Goal: Task Accomplishment & Management: Manage account settings

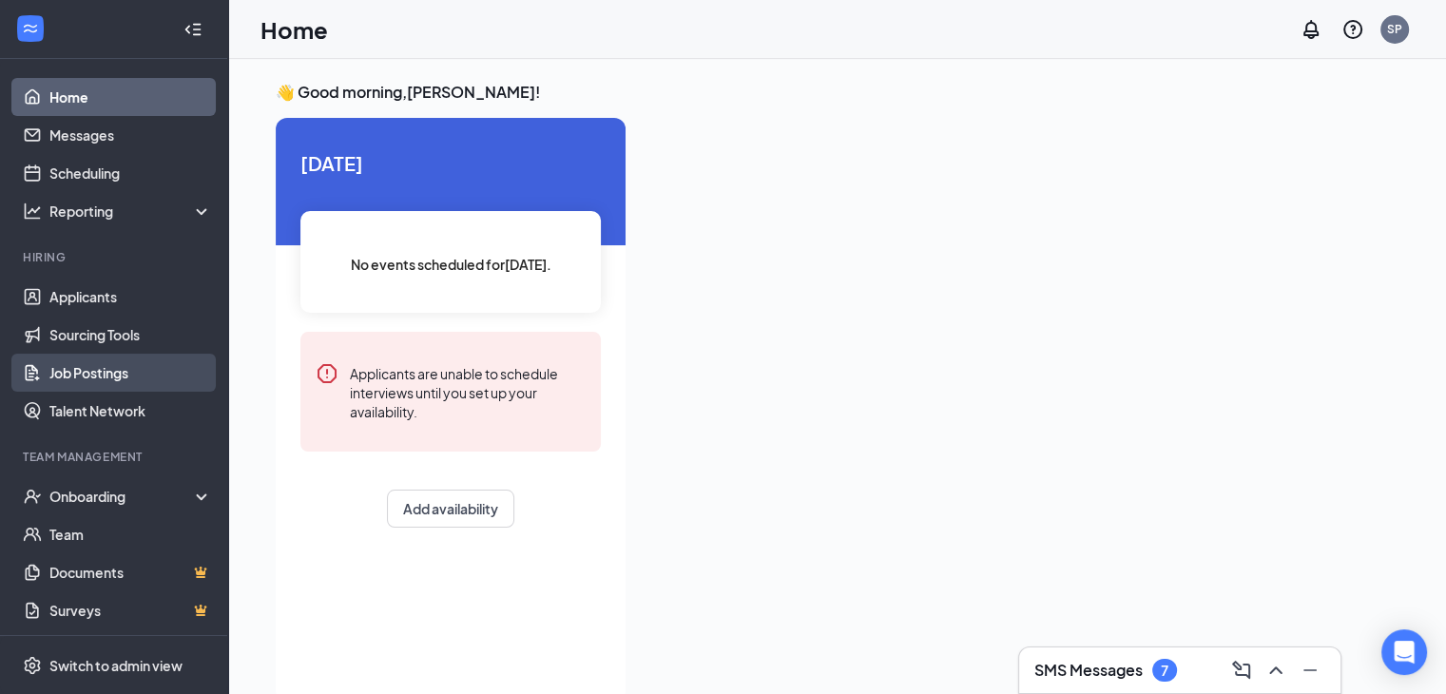
click at [88, 377] on link "Job Postings" at bounding box center [130, 373] width 163 height 38
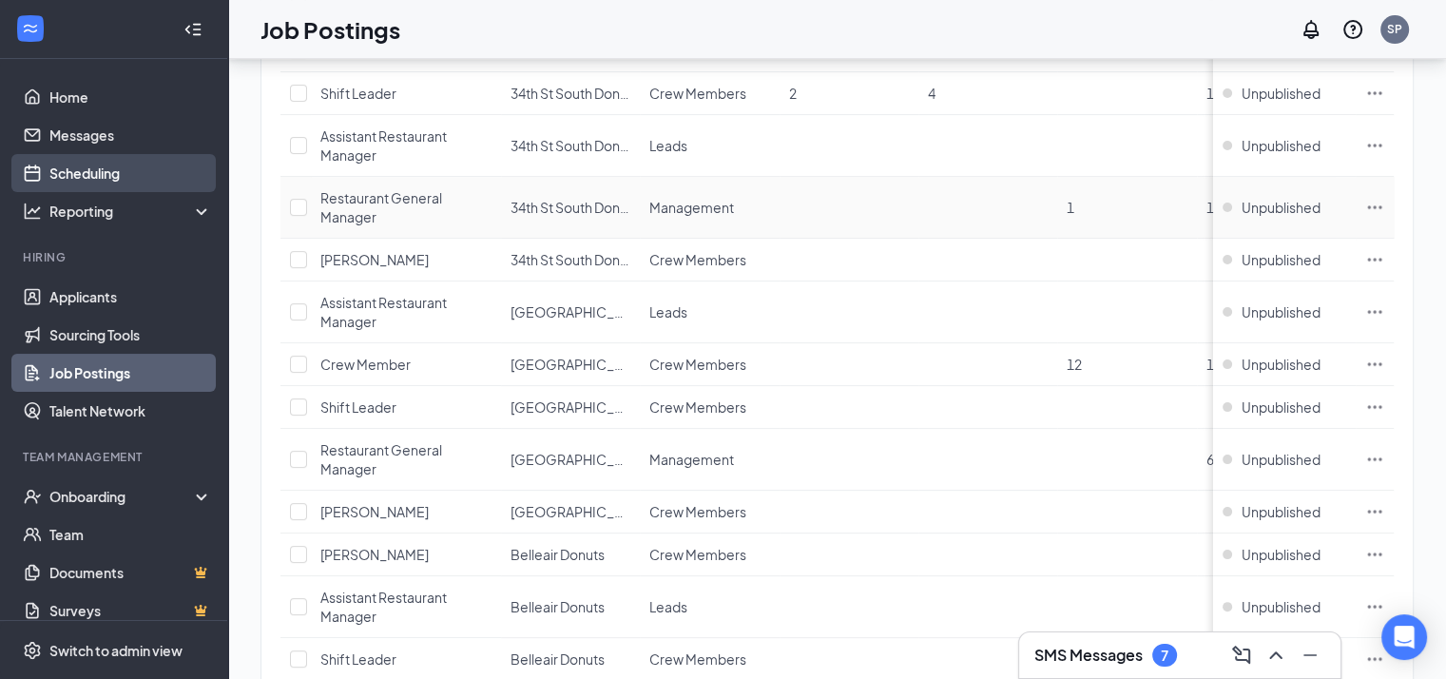
scroll to position [475, 0]
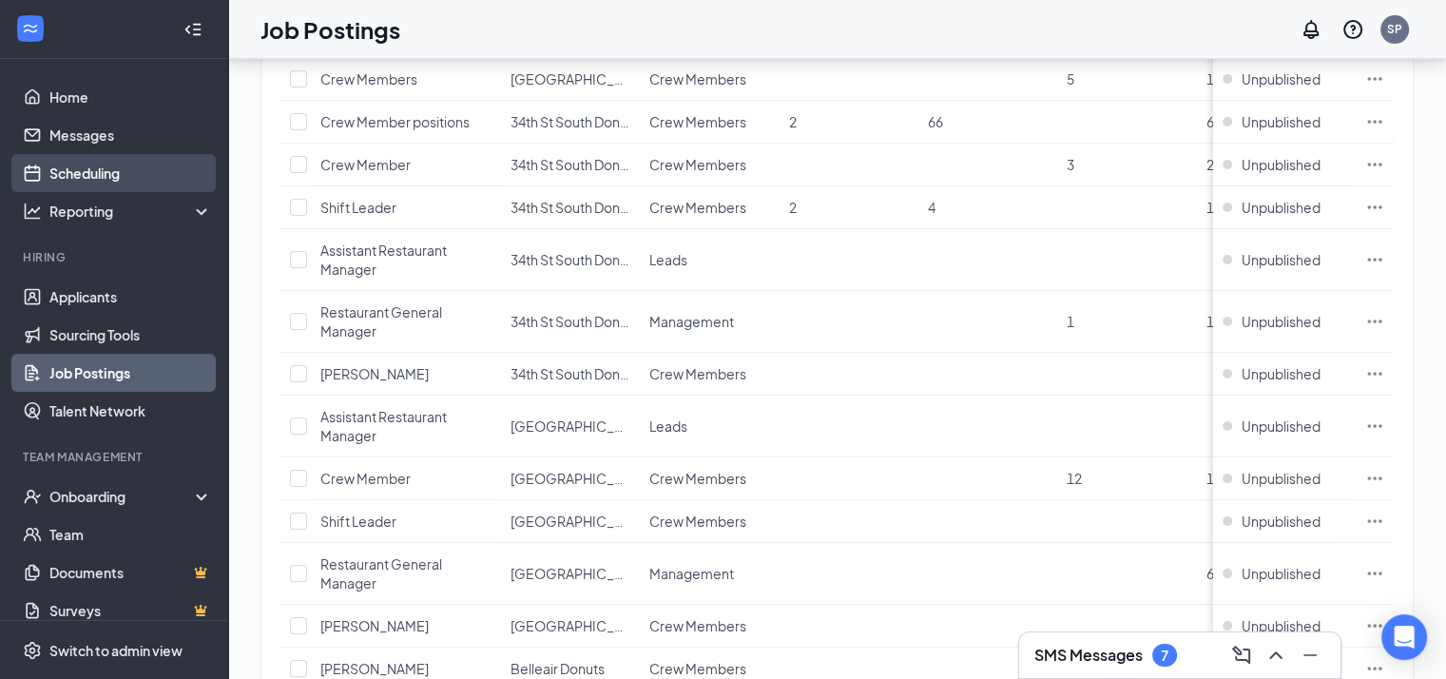
click at [110, 176] on link "Scheduling" at bounding box center [130, 173] width 163 height 38
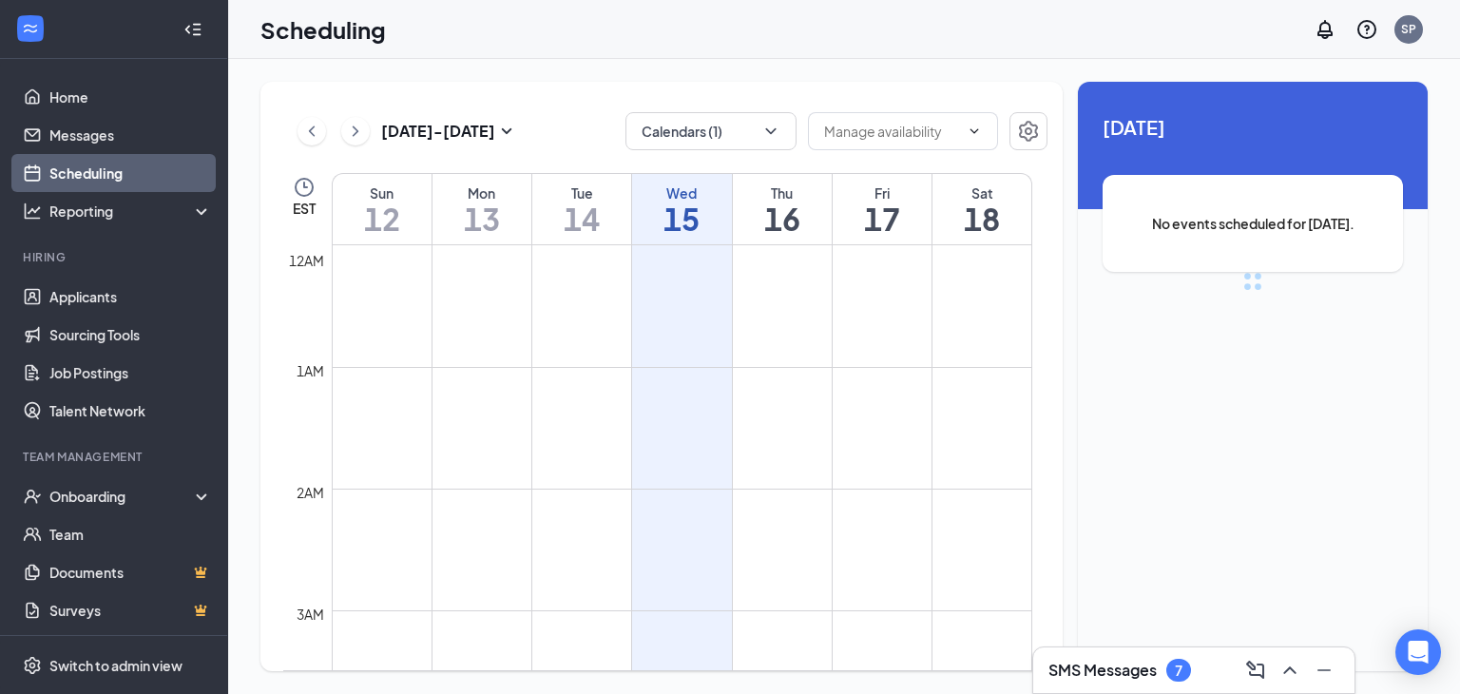
scroll to position [934, 0]
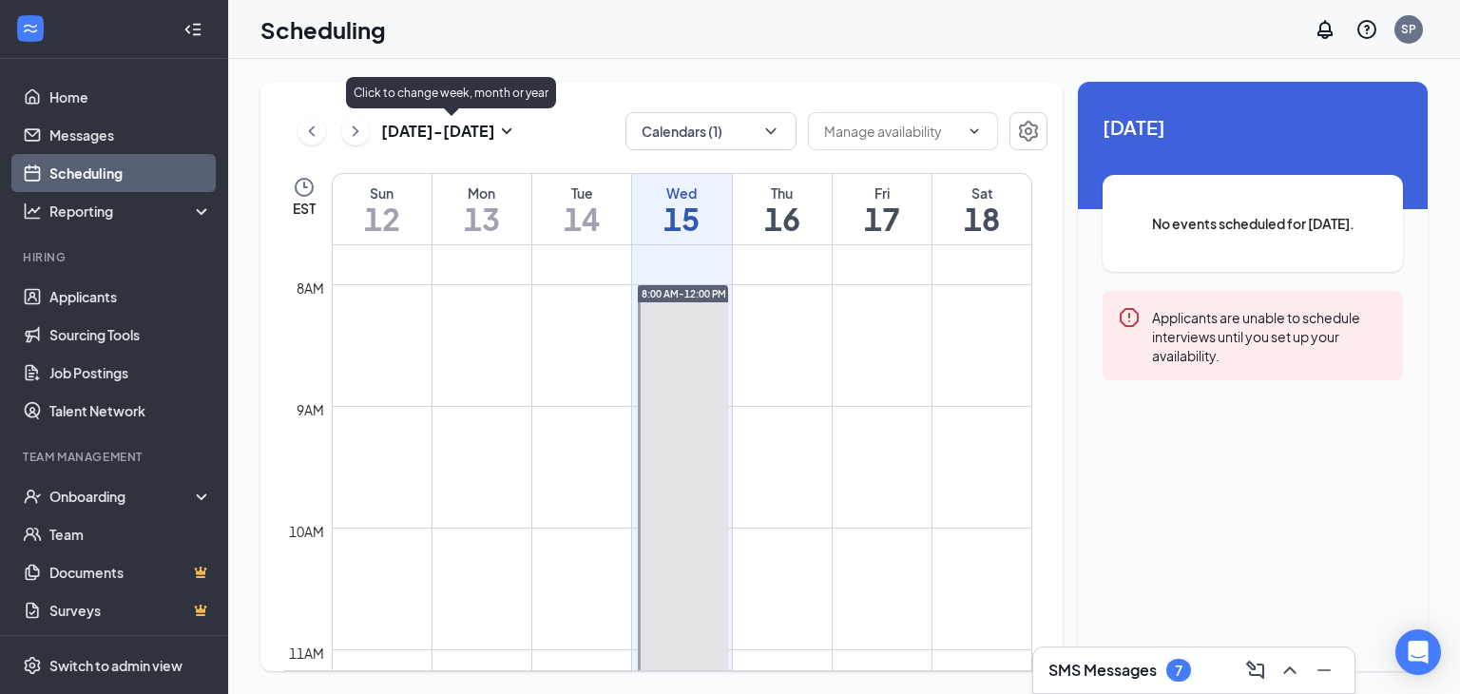
click at [509, 123] on icon "SmallChevronDown" at bounding box center [506, 131] width 23 height 23
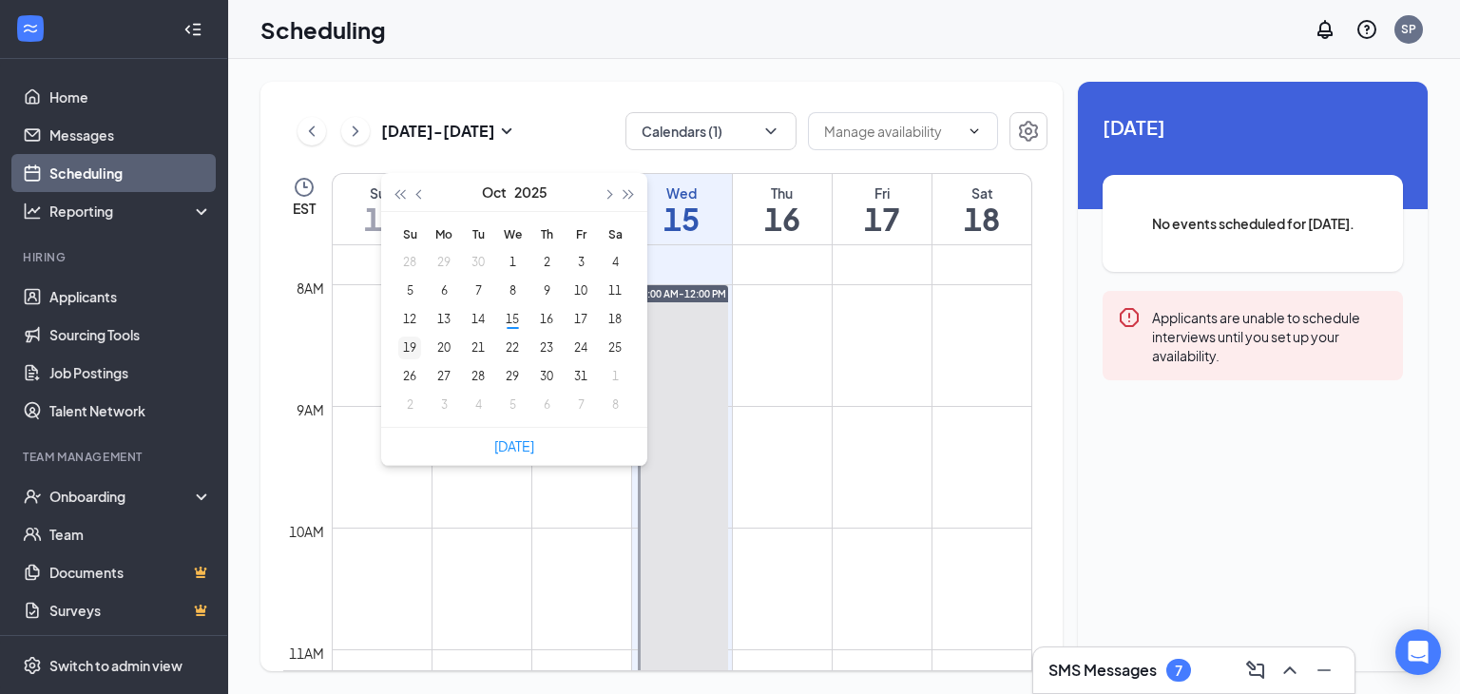
type input "[DATE]"
click at [408, 355] on div "19" at bounding box center [409, 347] width 23 height 23
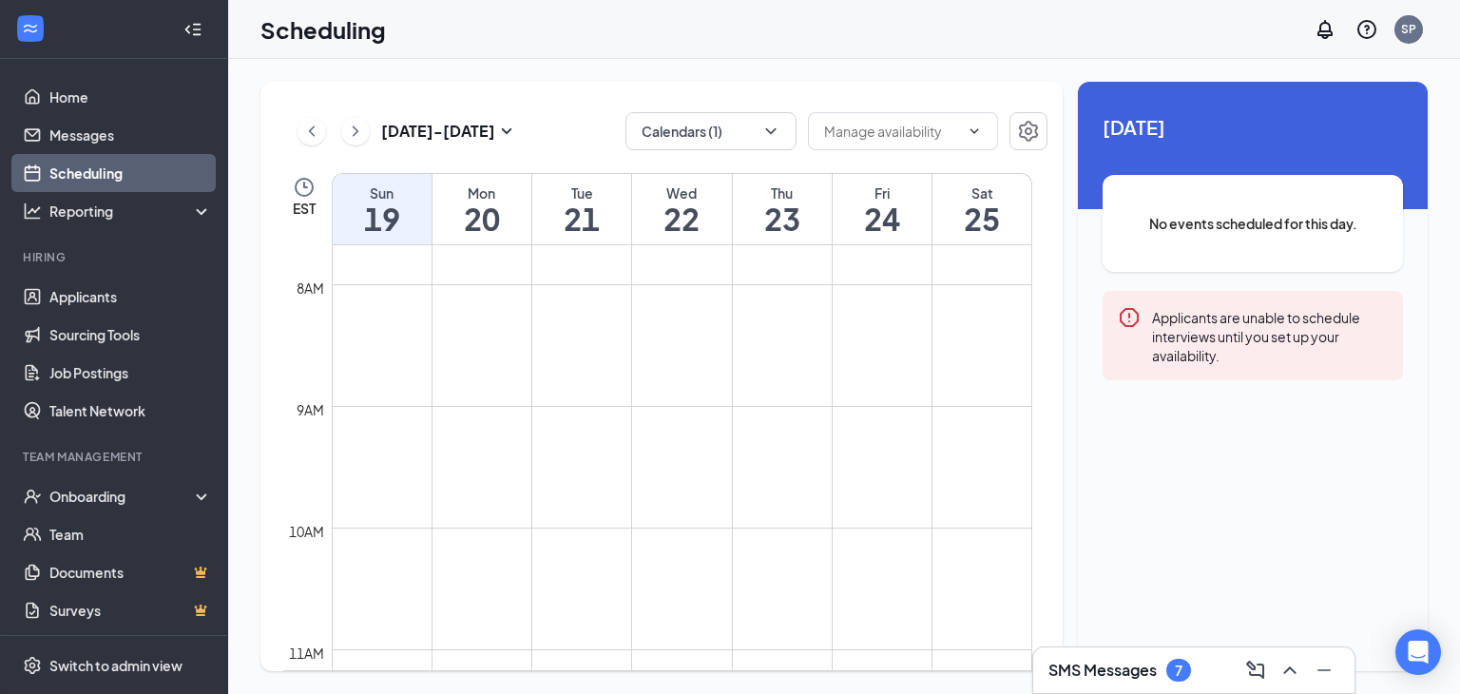
scroll to position [1029, 0]
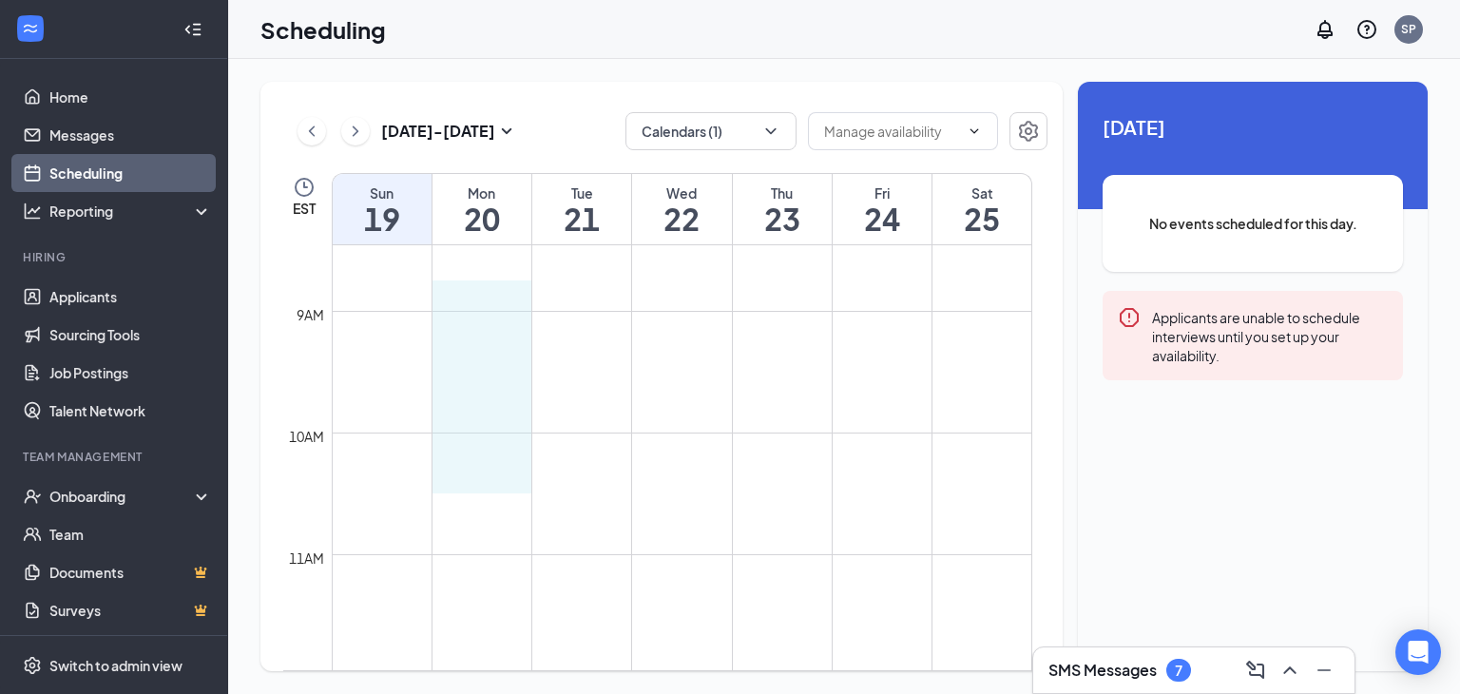
drag, startPoint x: 496, startPoint y: 309, endPoint x: 490, endPoint y: 481, distance: 172.1
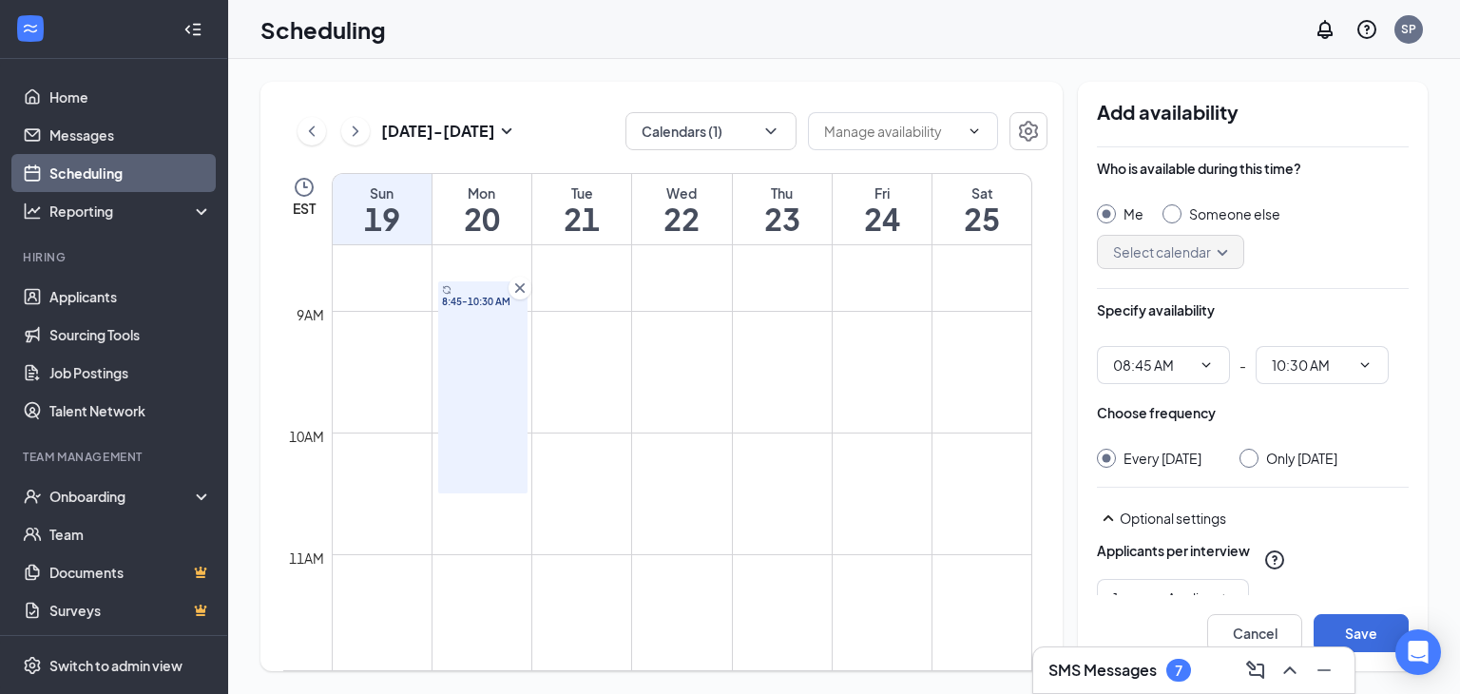
drag, startPoint x: 480, startPoint y: 488, endPoint x: 490, endPoint y: 362, distance: 125.9
click at [483, 444] on div "8:45-10:30 AM" at bounding box center [483, 387] width 90 height 212
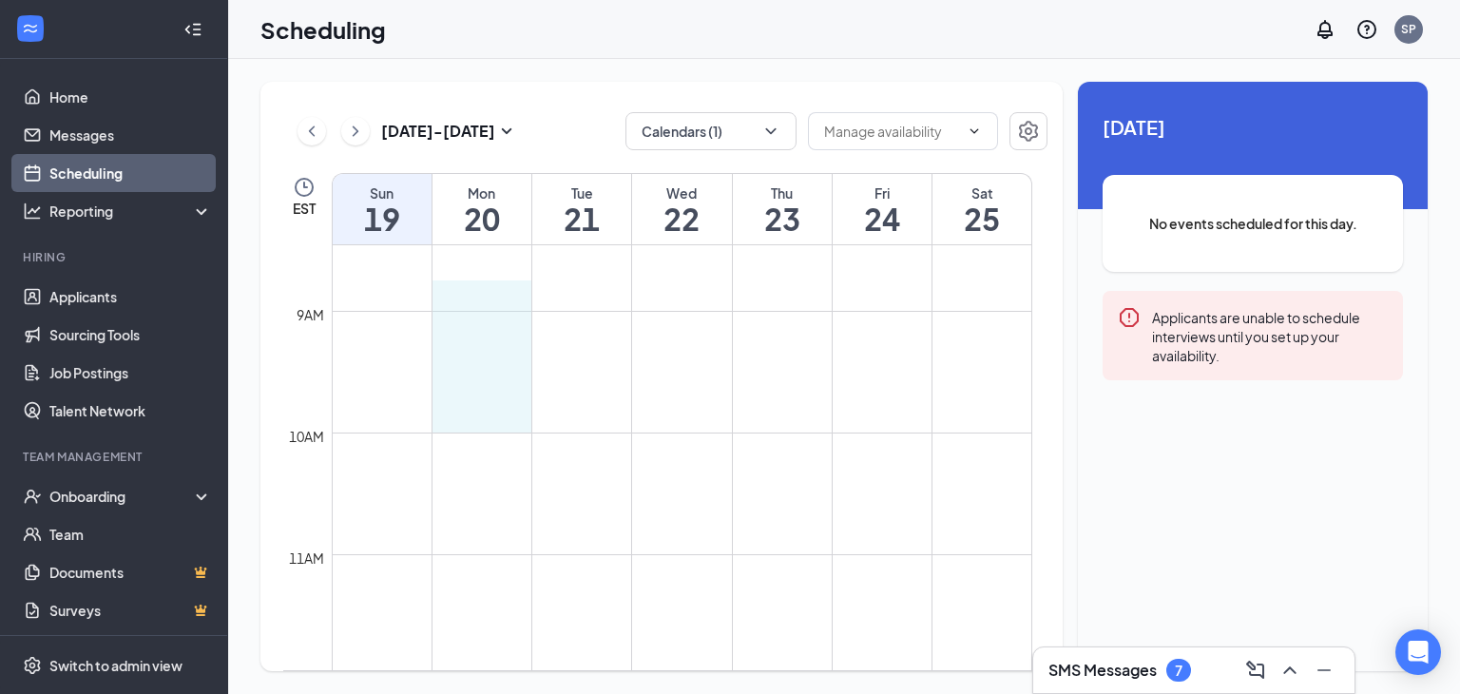
drag, startPoint x: 461, startPoint y: 308, endPoint x: 461, endPoint y: 424, distance: 116.0
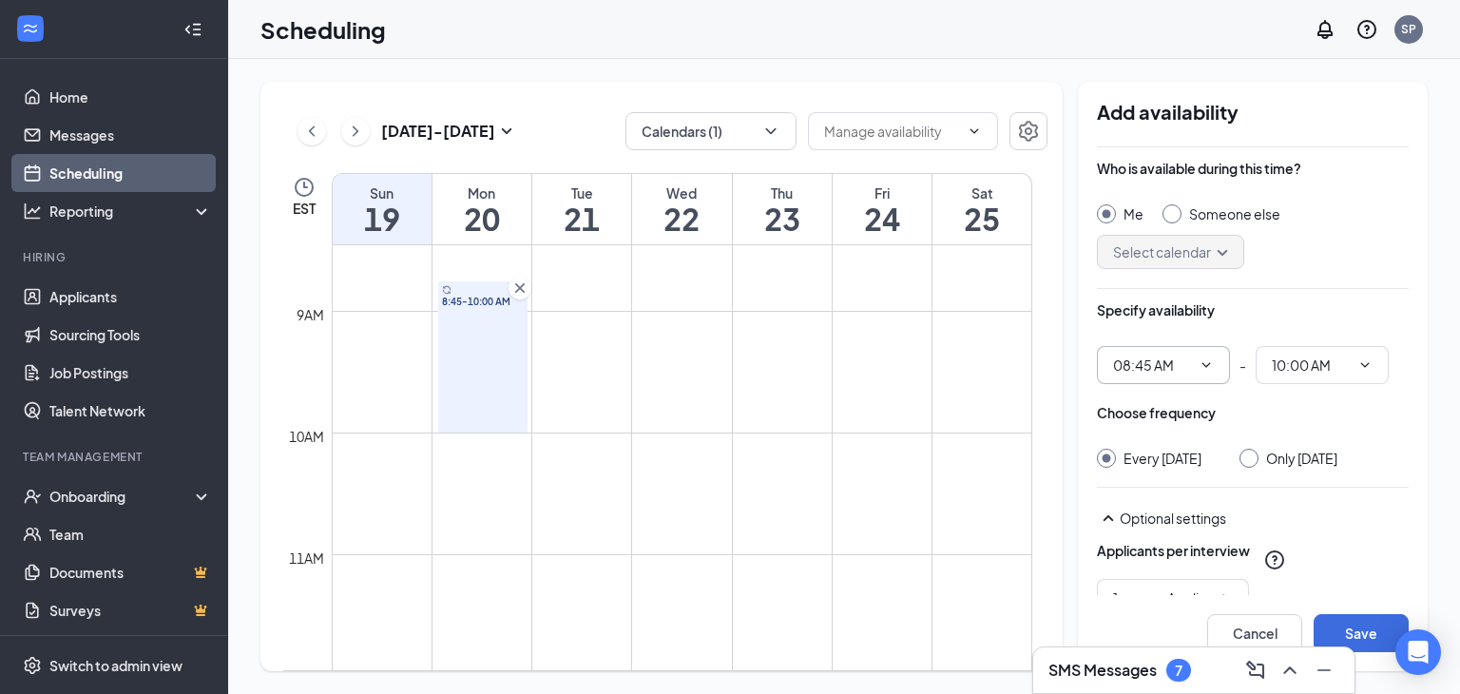
click at [1212, 355] on span "08:45 AM" at bounding box center [1163, 365] width 133 height 38
click at [1201, 358] on icon "ChevronDown" at bounding box center [1206, 364] width 15 height 15
click at [1182, 536] on div "09:30 AM" at bounding box center [1155, 540] width 56 height 21
type input "09:30 AM"
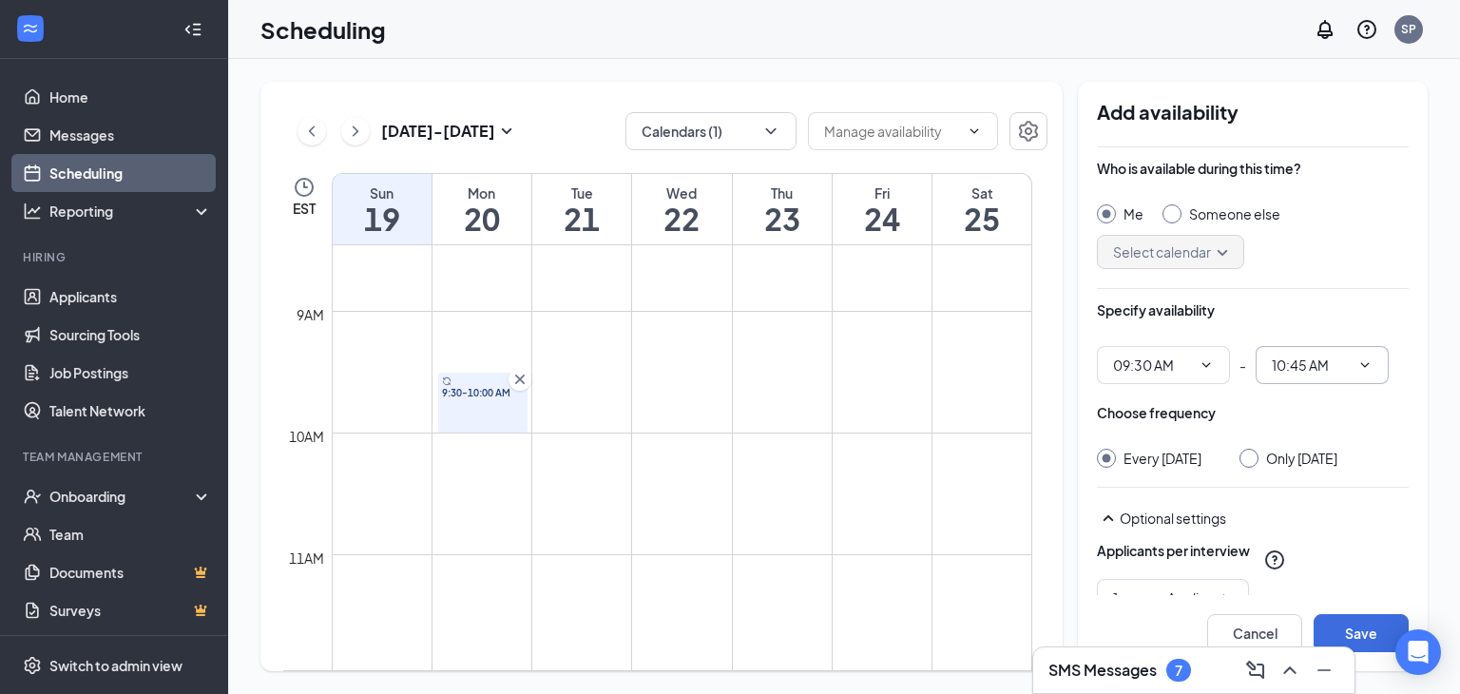
click at [1355, 365] on span at bounding box center [1363, 364] width 19 height 15
click at [1358, 365] on icon "ChevronDown" at bounding box center [1364, 364] width 15 height 15
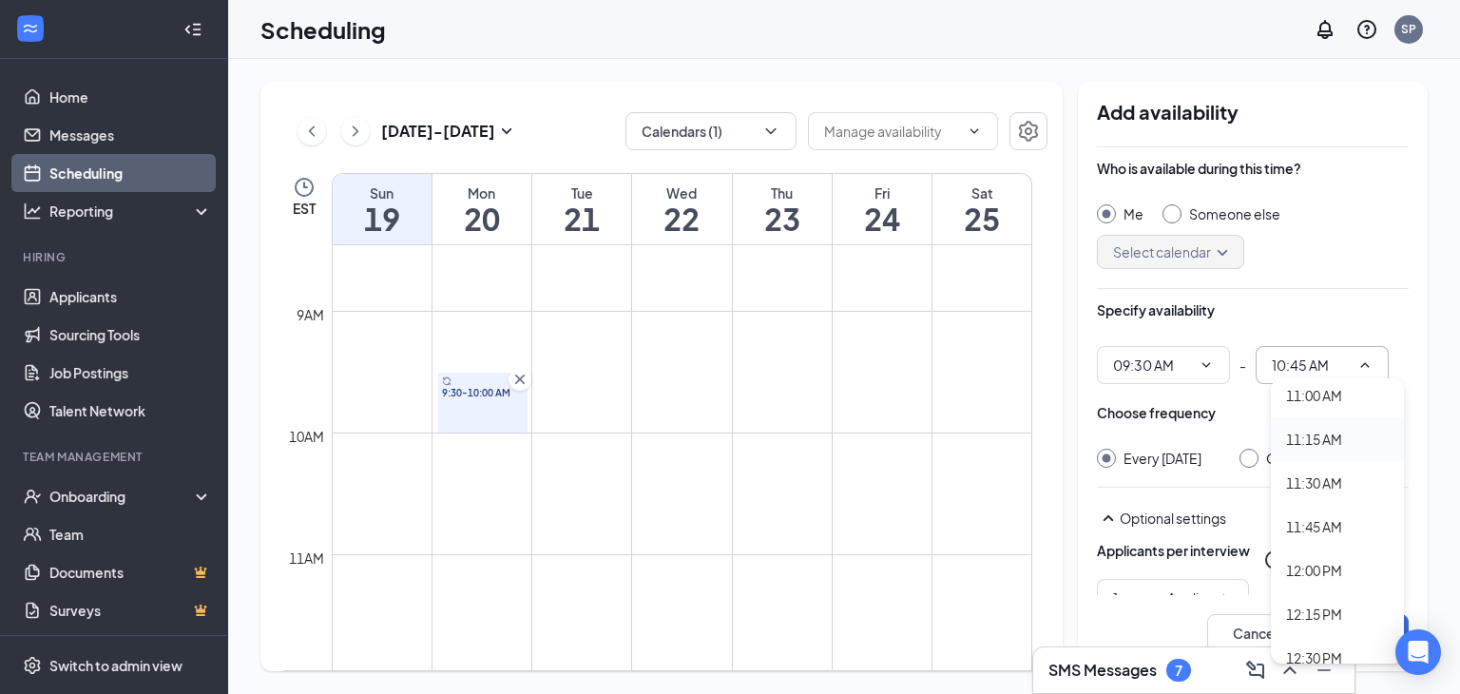
scroll to position [1996, 0]
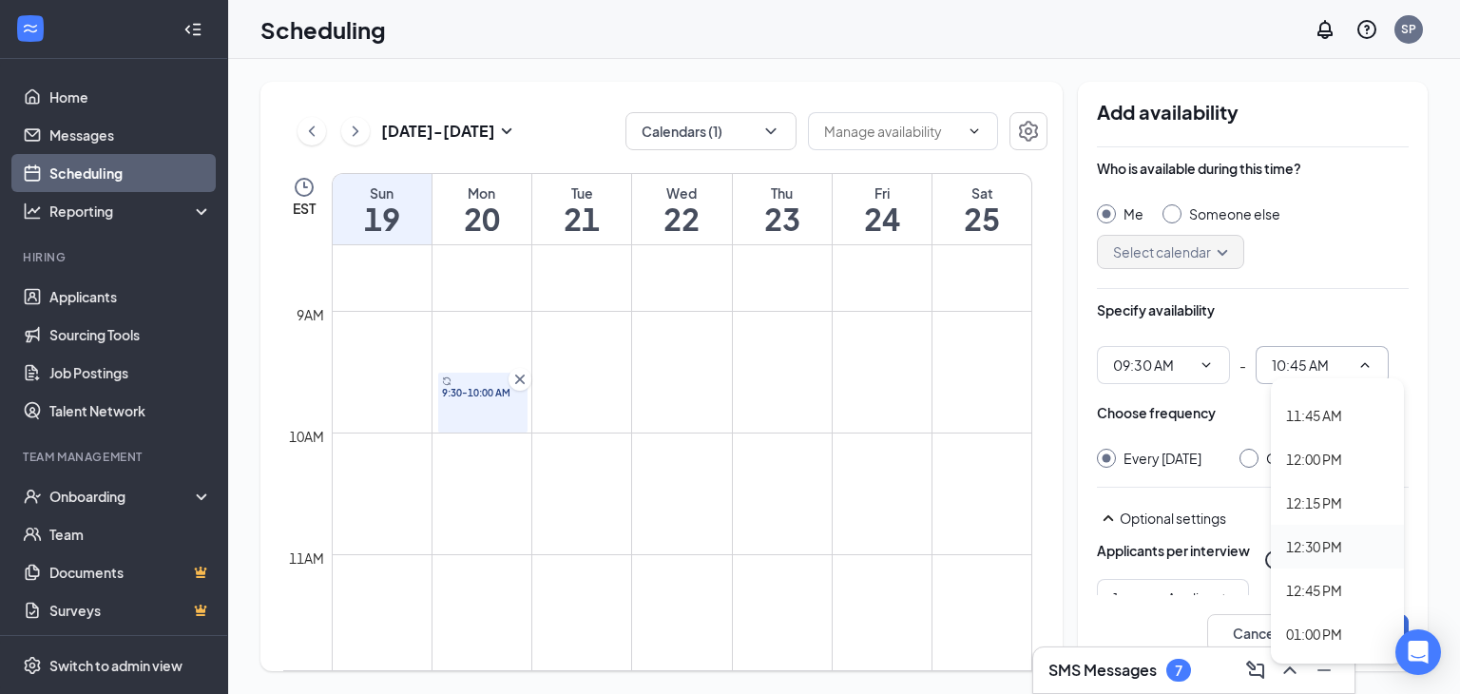
click at [1319, 547] on div "12:30 PM" at bounding box center [1314, 546] width 56 height 21
type input "12:30 PM"
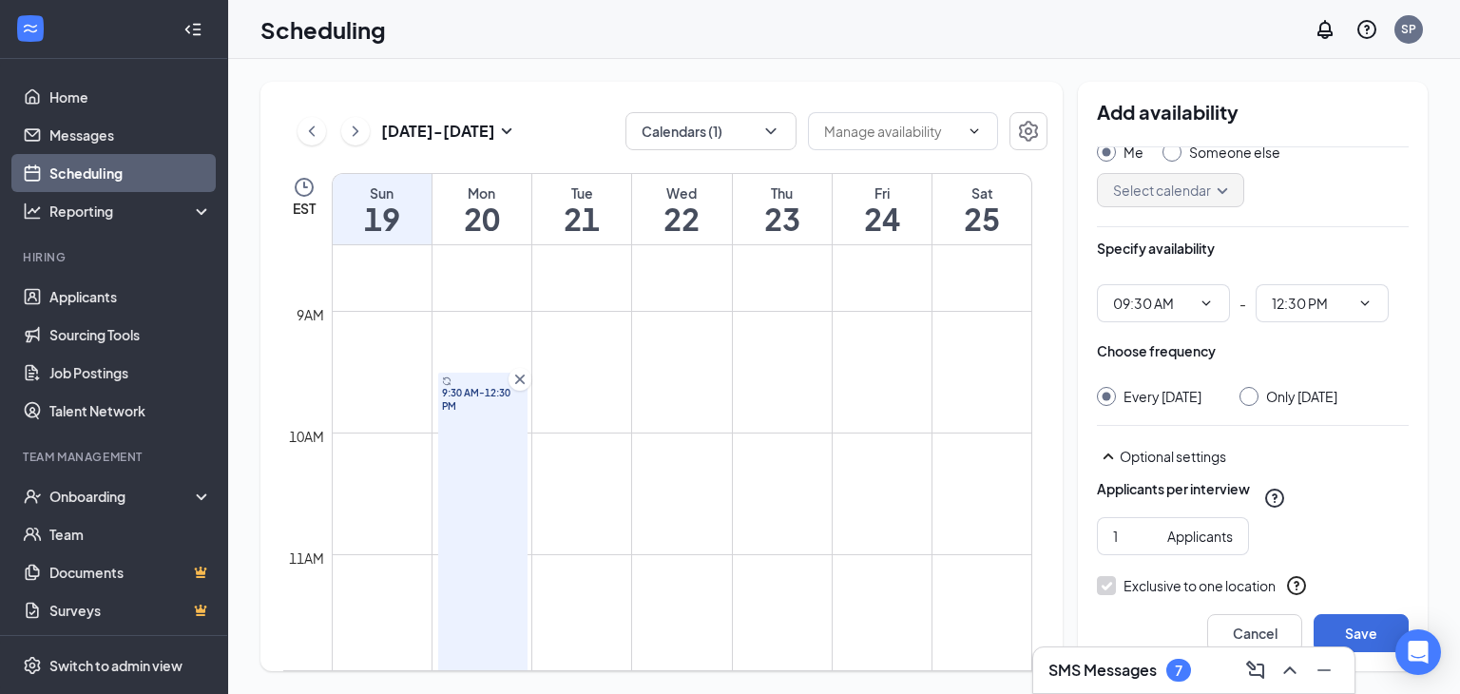
scroll to position [95, 0]
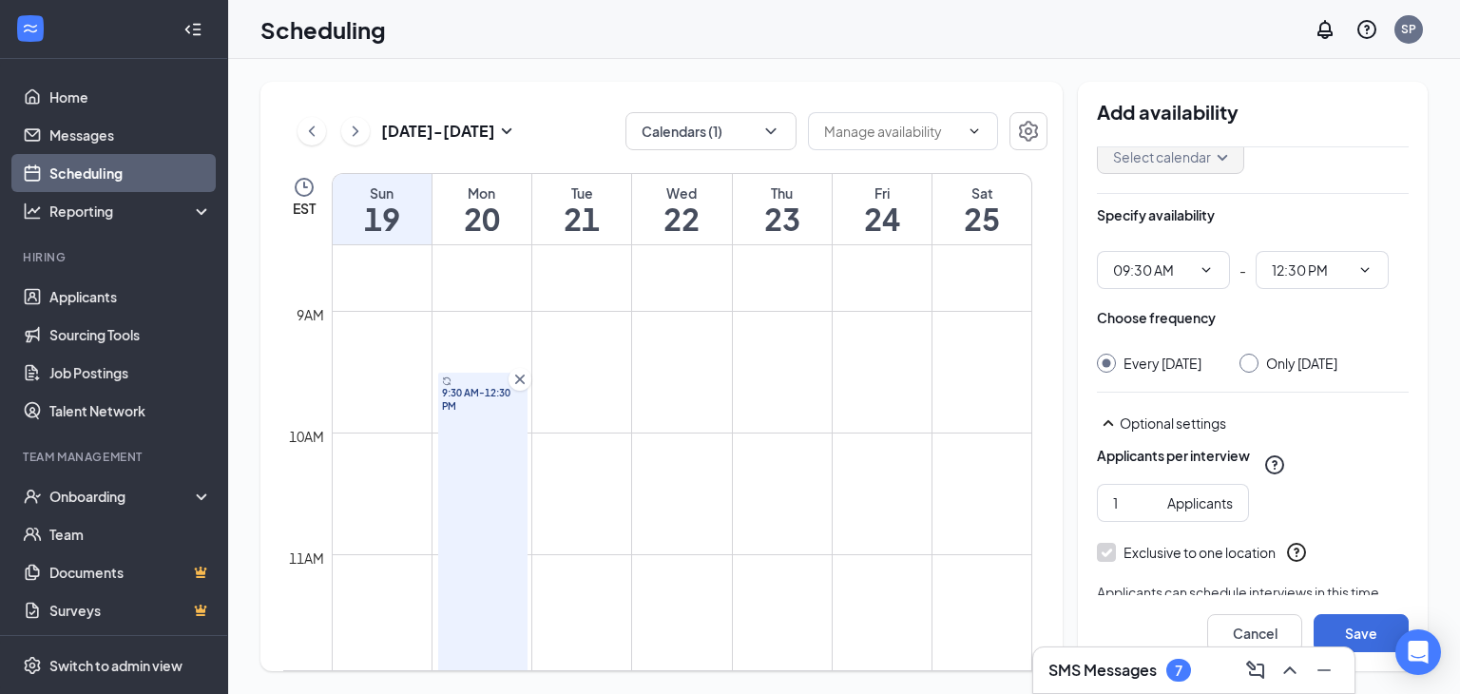
click at [1253, 358] on input "Only [DATE]" at bounding box center [1246, 360] width 13 height 13
radio input "true"
radio input "false"
click at [1147, 513] on input "2" at bounding box center [1136, 502] width 47 height 21
click at [1147, 513] on input "3" at bounding box center [1136, 502] width 47 height 21
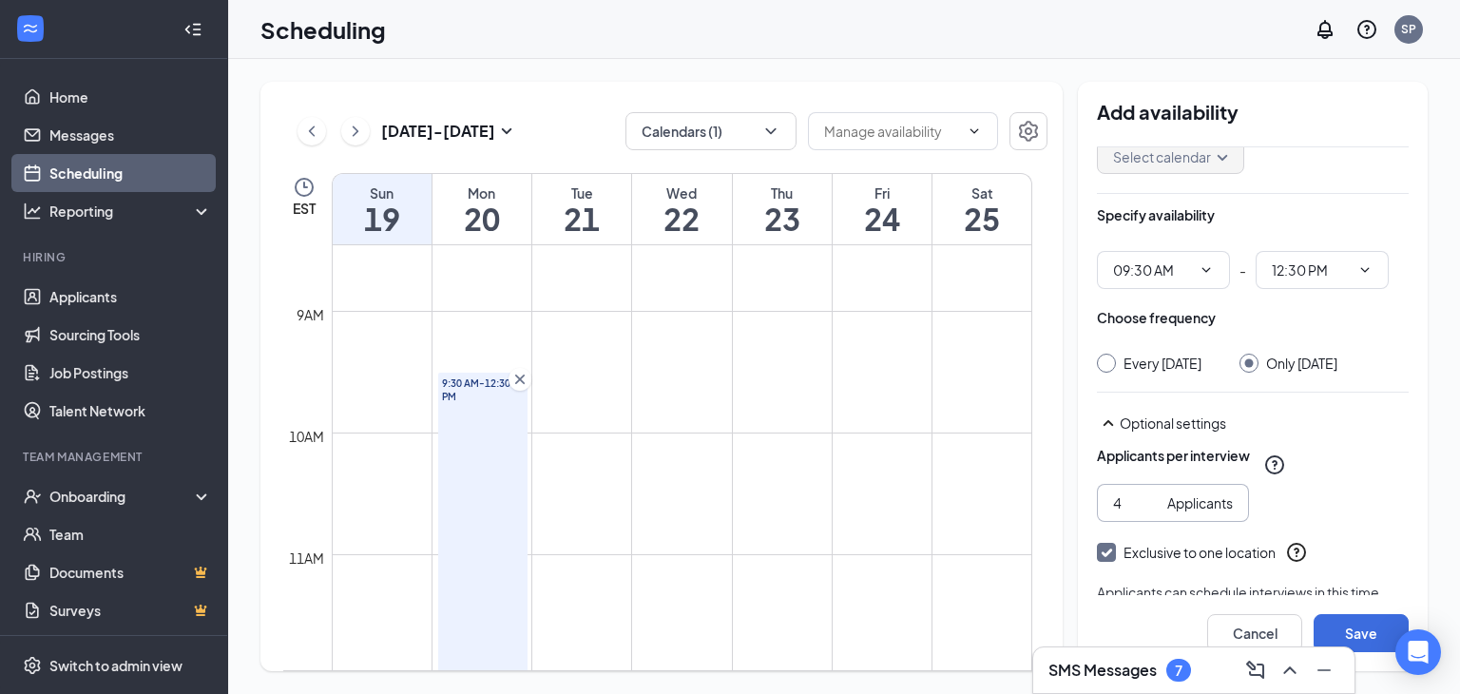
click at [1147, 513] on input "4" at bounding box center [1136, 502] width 47 height 21
click at [1148, 513] on input "5" at bounding box center [1136, 502] width 47 height 21
click at [1150, 513] on input "6" at bounding box center [1136, 502] width 47 height 21
click at [1150, 513] on input "7" at bounding box center [1136, 502] width 47 height 21
click at [1151, 513] on input "8" at bounding box center [1136, 502] width 47 height 21
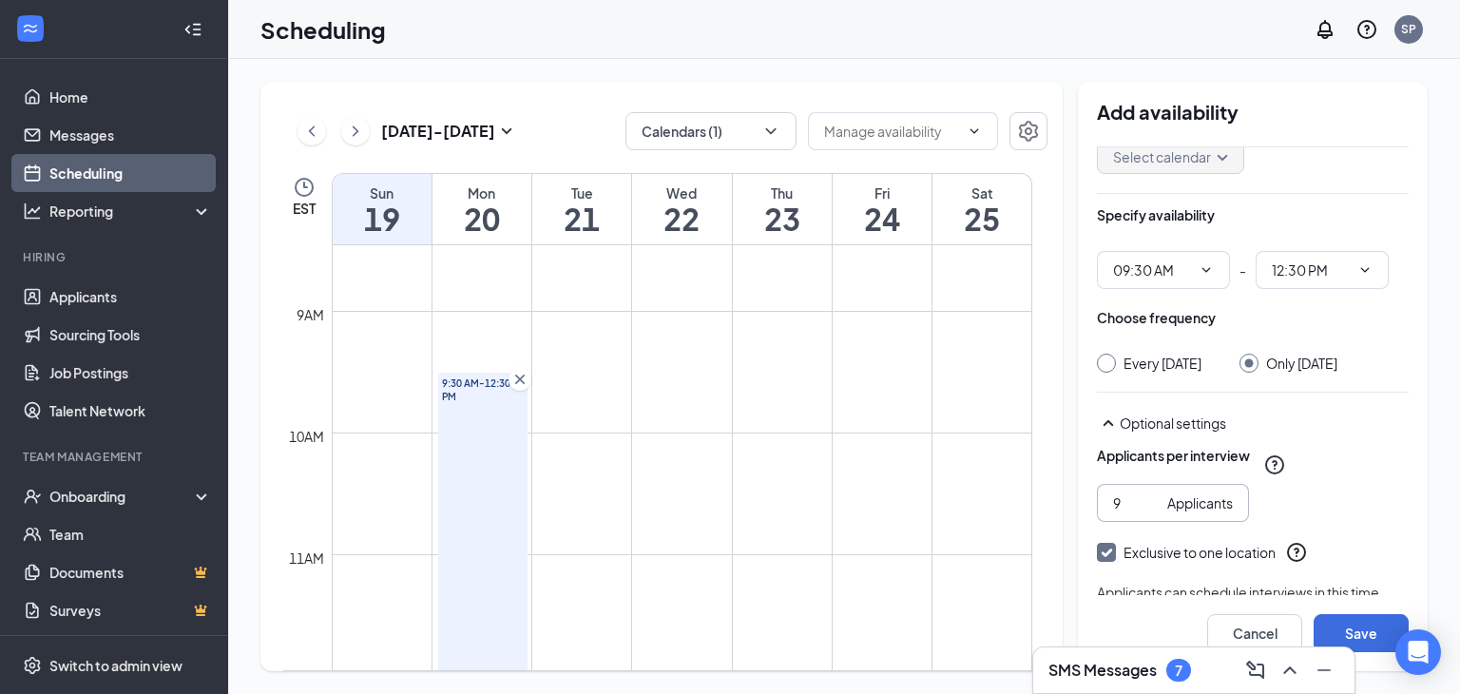
click at [1151, 513] on input "9" at bounding box center [1136, 502] width 47 height 21
type input "10"
click at [1151, 513] on input "10" at bounding box center [1136, 502] width 47 height 21
click at [1358, 638] on button "Save" at bounding box center [1361, 633] width 95 height 38
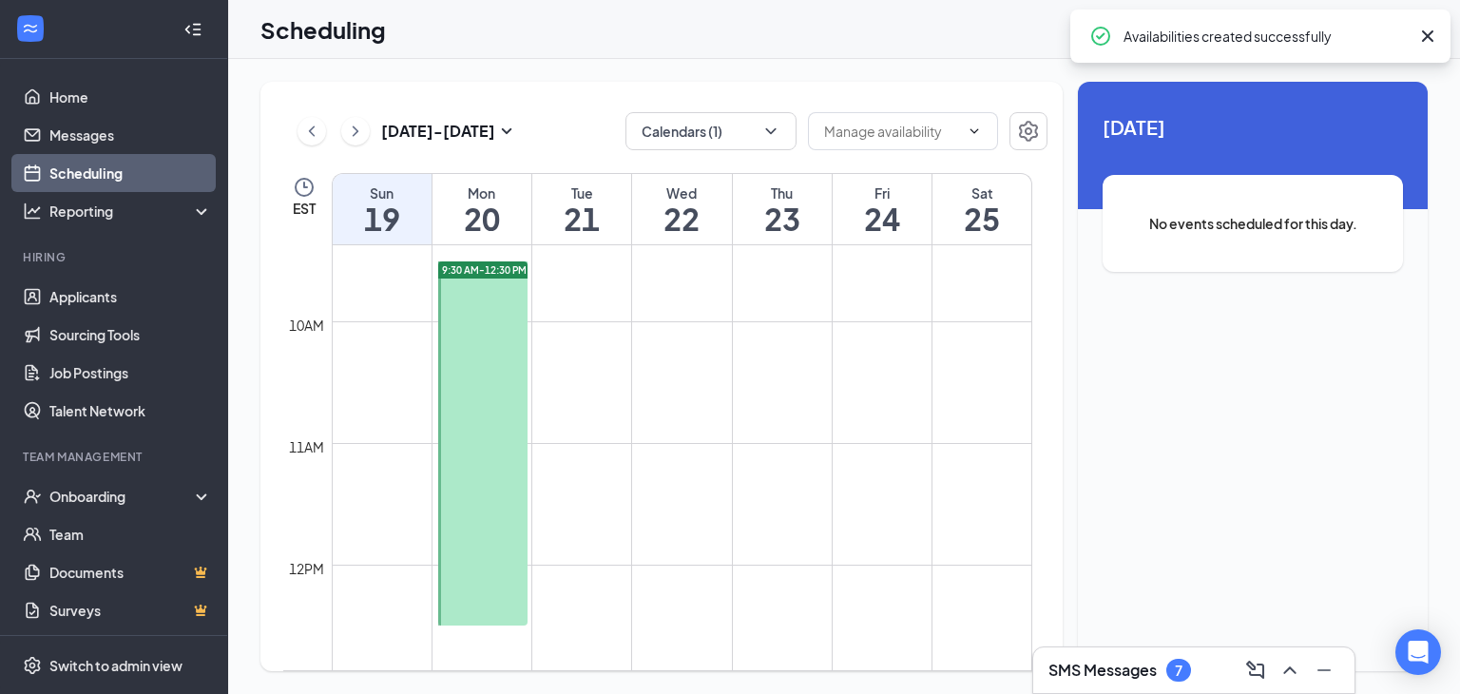
scroll to position [1029, 0]
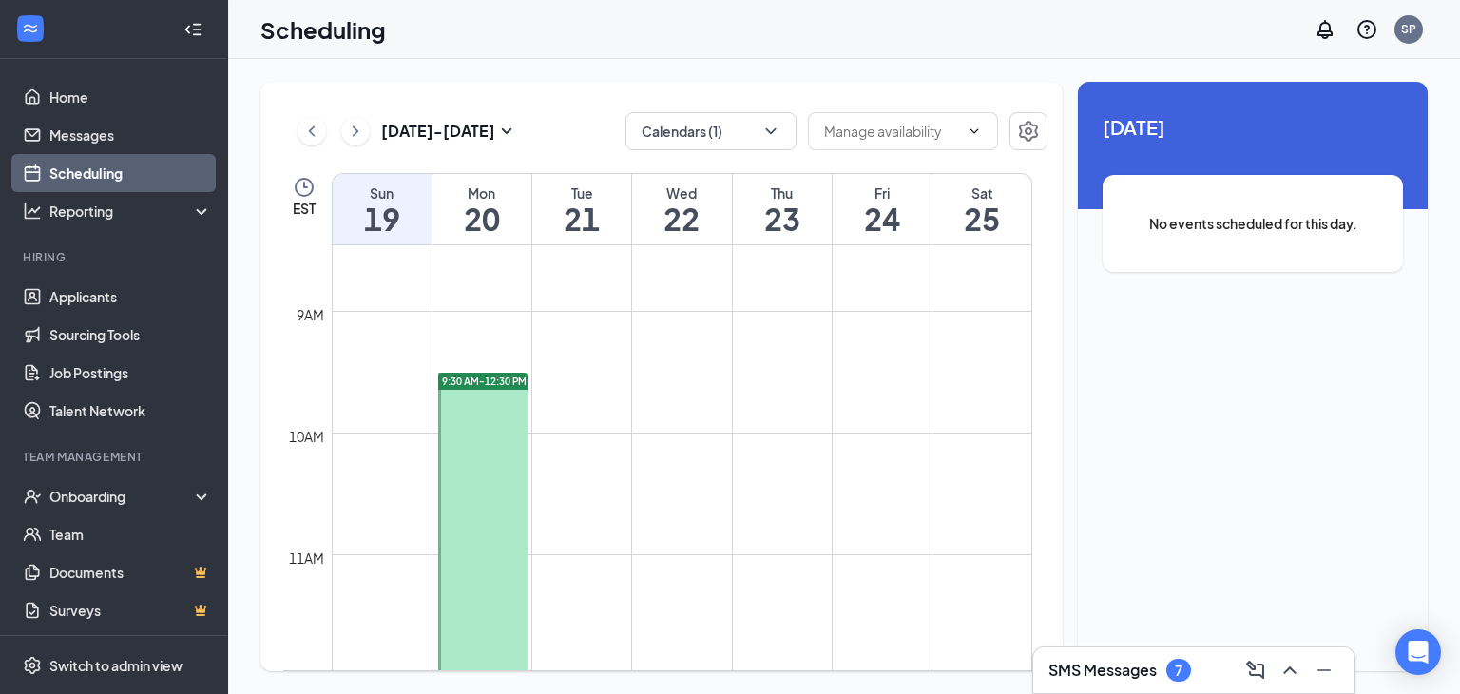
click at [502, 435] on div at bounding box center [483, 555] width 90 height 364
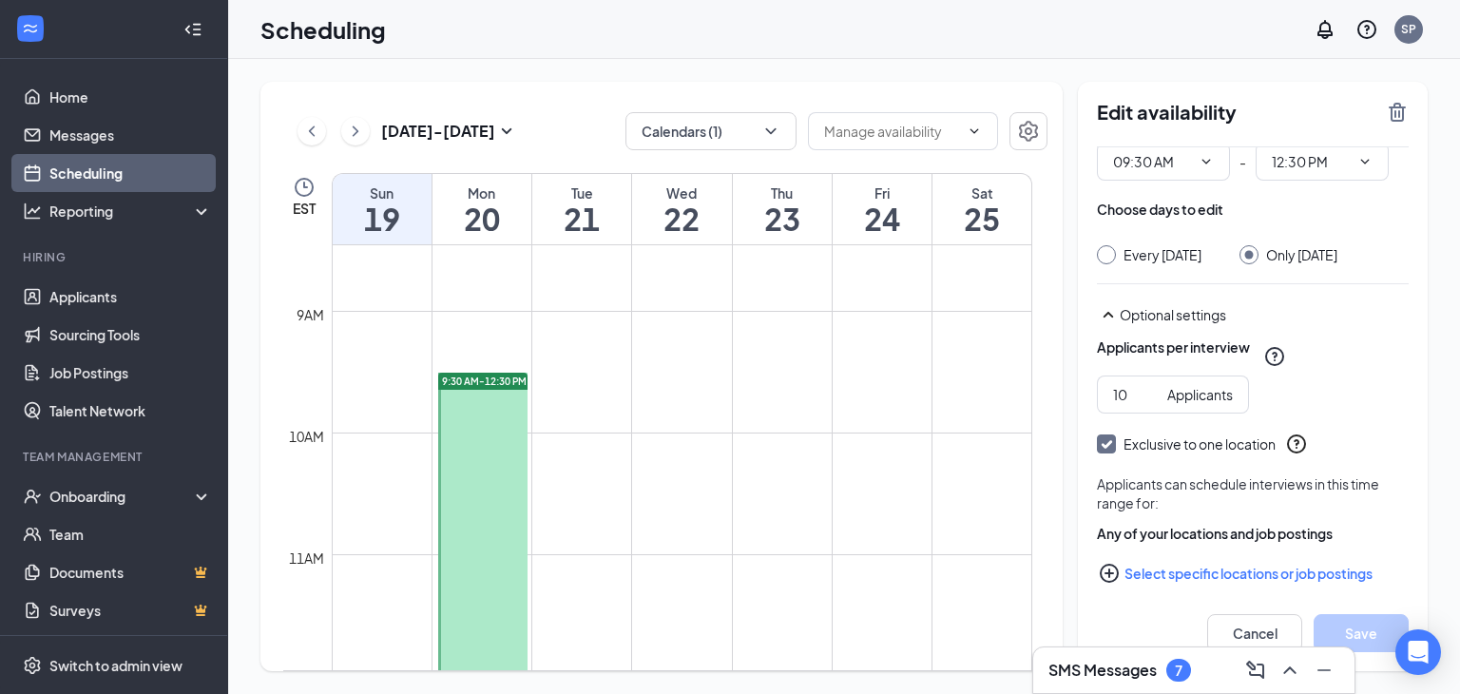
scroll to position [95, 0]
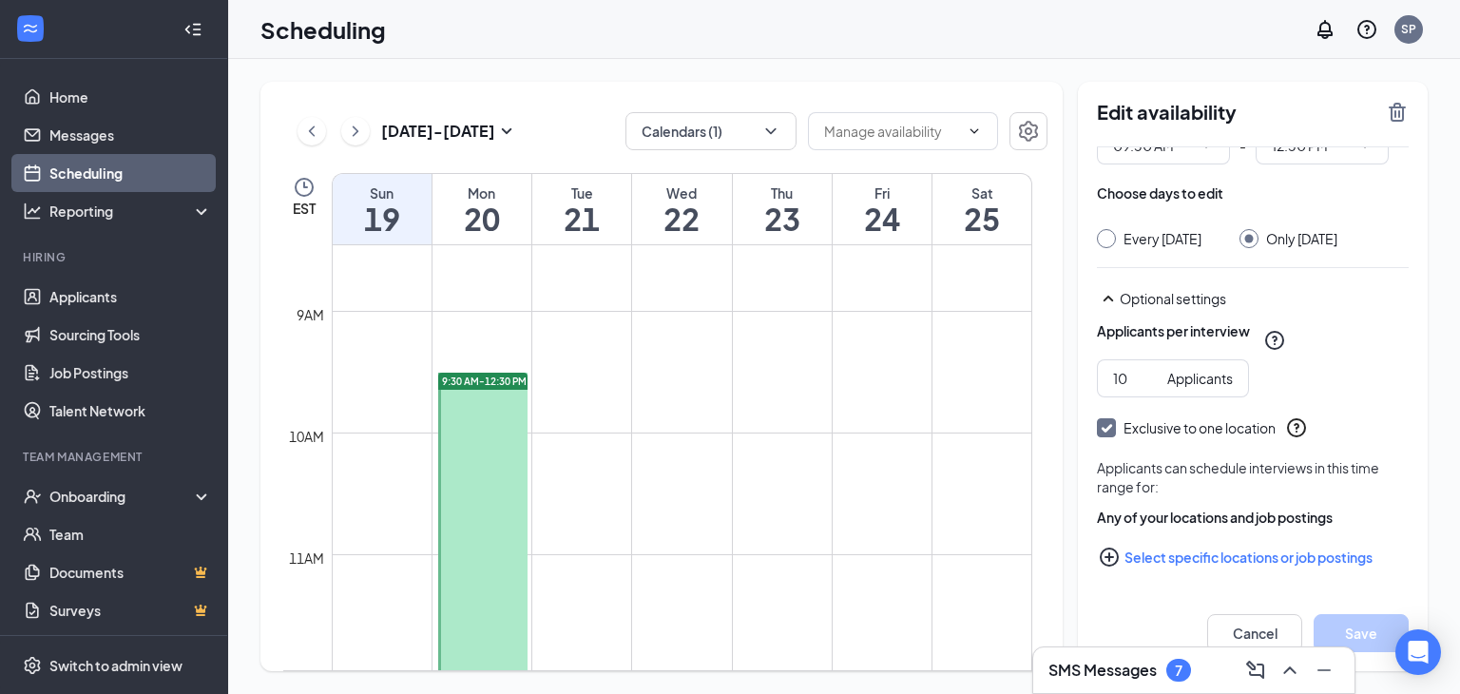
click at [1224, 559] on button "Select specific locations or job postings" at bounding box center [1253, 557] width 312 height 38
checkbox input "true"
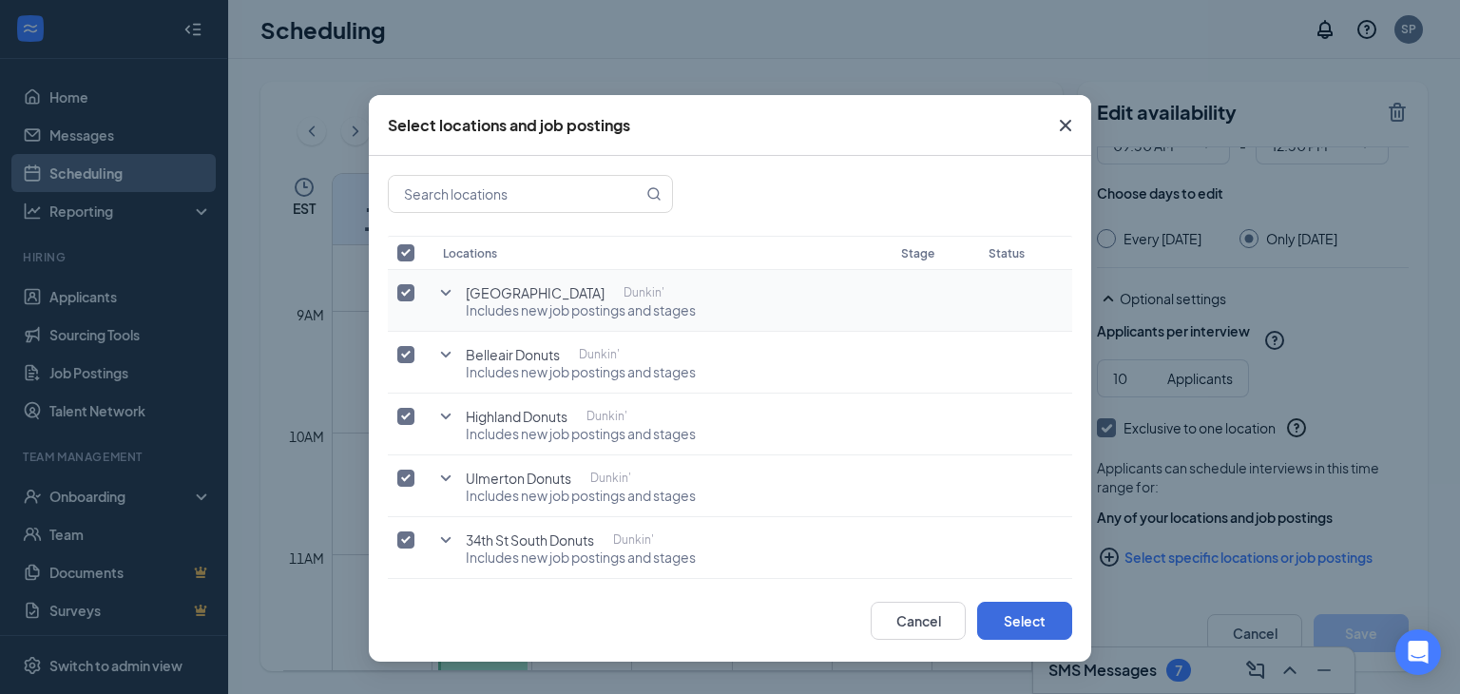
click at [413, 287] on input "checkbox" at bounding box center [405, 292] width 17 height 17
checkbox input "false"
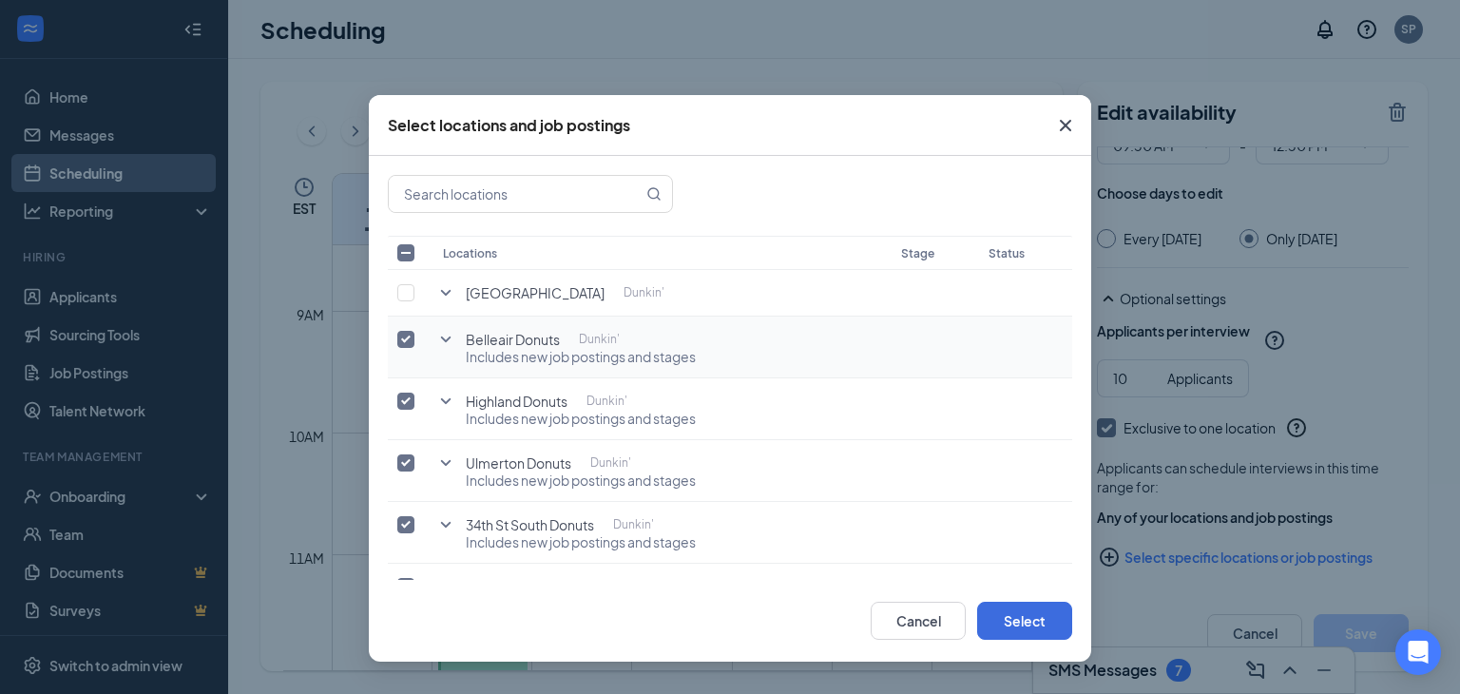
click at [412, 337] on input "checkbox" at bounding box center [405, 339] width 17 height 17
checkbox input "false"
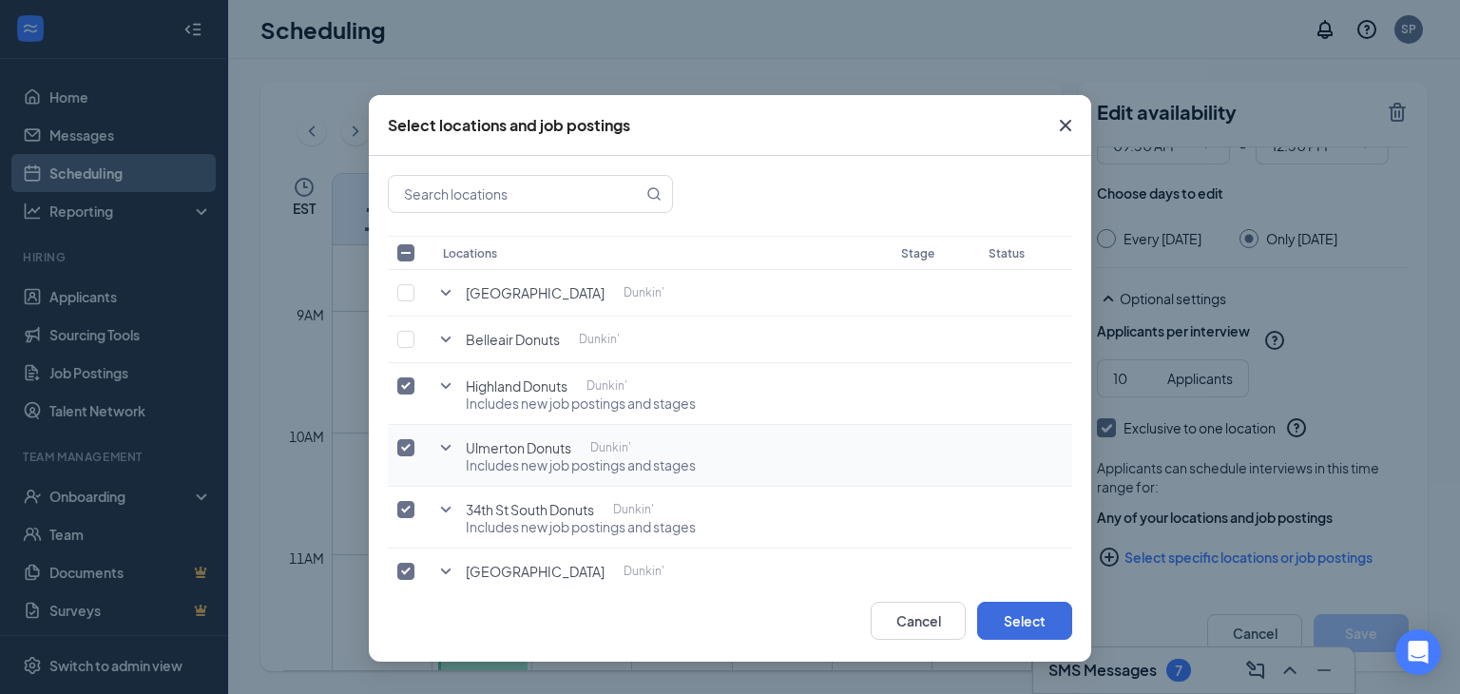
click at [405, 445] on input "checkbox" at bounding box center [405, 447] width 17 height 17
checkbox input "false"
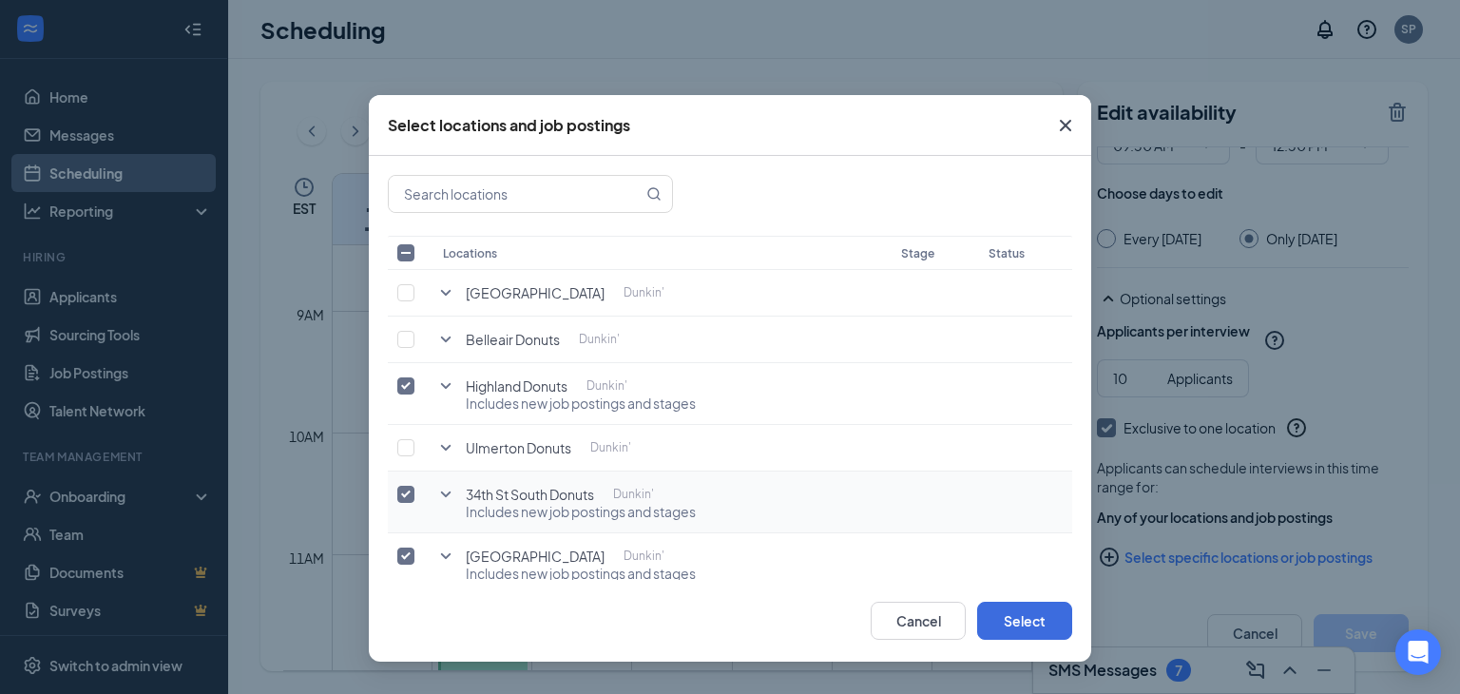
click at [403, 491] on input "checkbox" at bounding box center [405, 494] width 17 height 17
checkbox input "false"
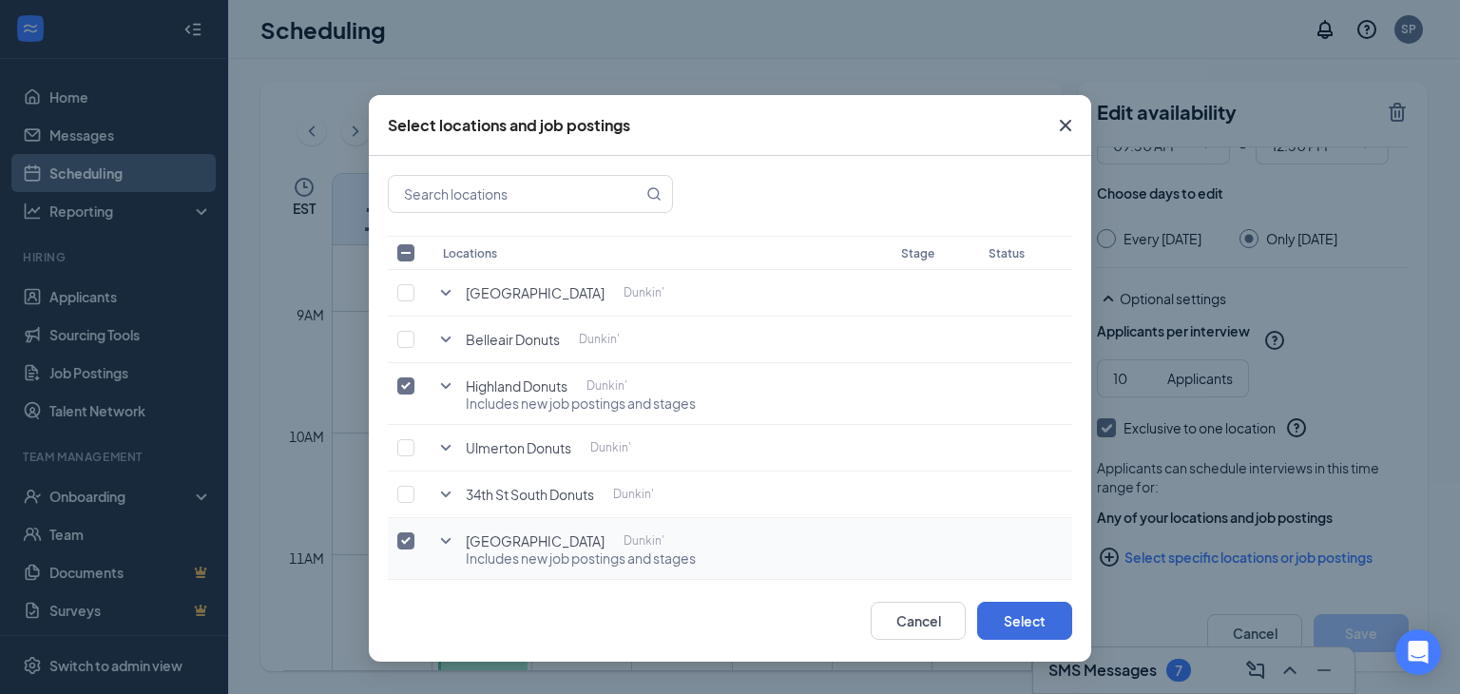
click at [403, 539] on input "checkbox" at bounding box center [405, 540] width 17 height 17
checkbox input "false"
click at [1045, 626] on button "Select" at bounding box center [1024, 621] width 95 height 38
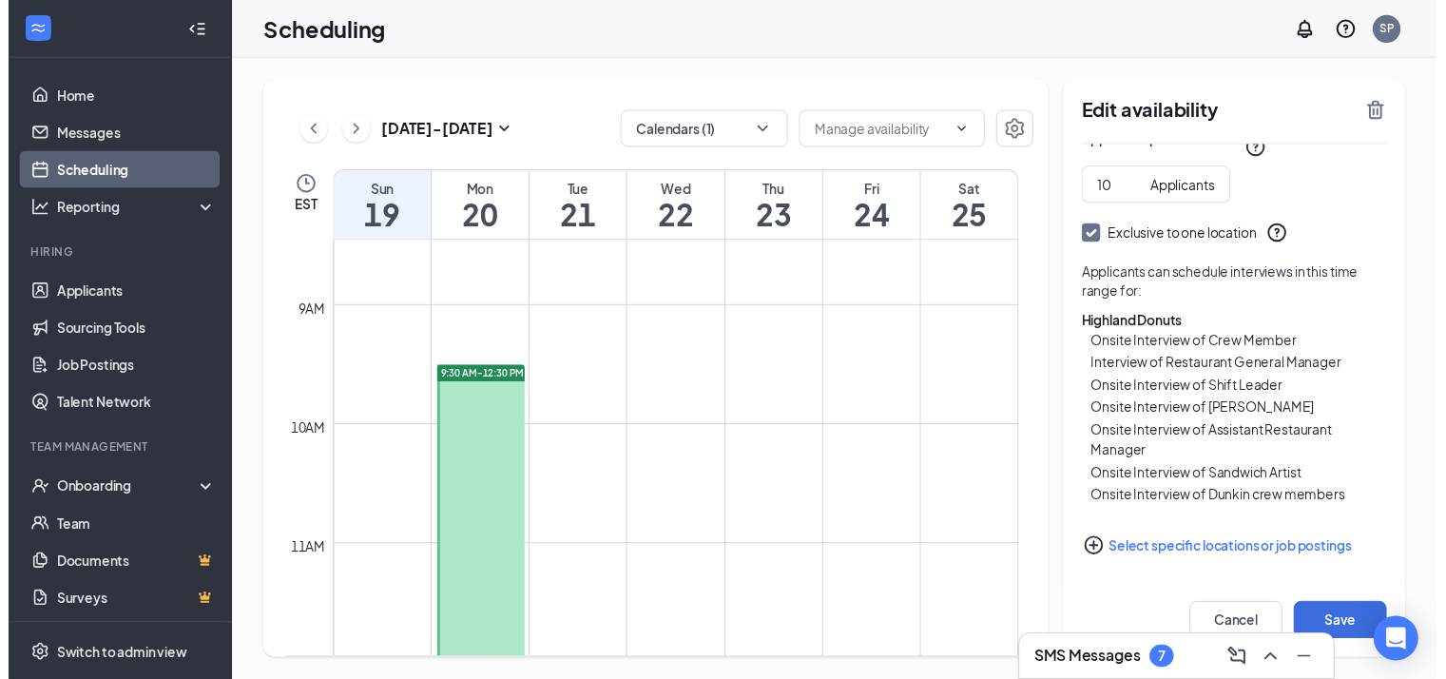
scroll to position [285, 0]
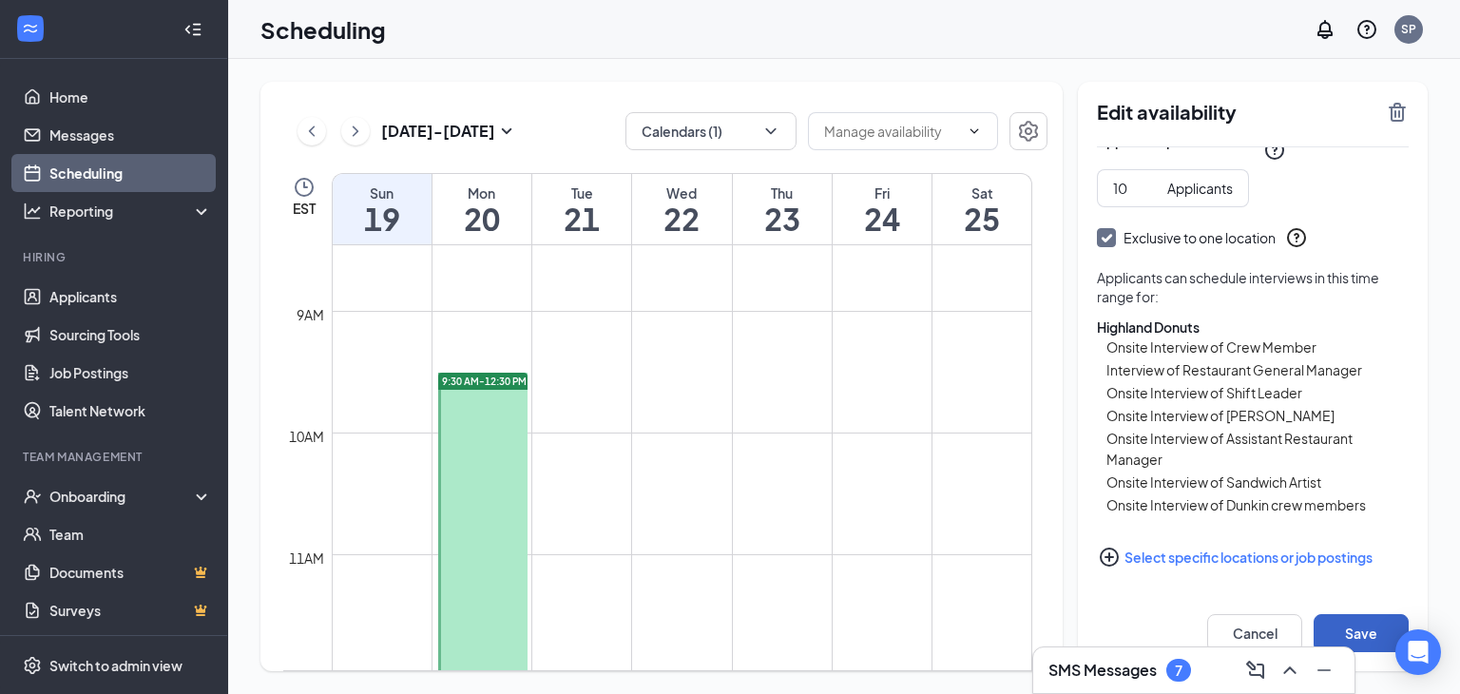
click at [1359, 632] on button "Save" at bounding box center [1361, 633] width 95 height 38
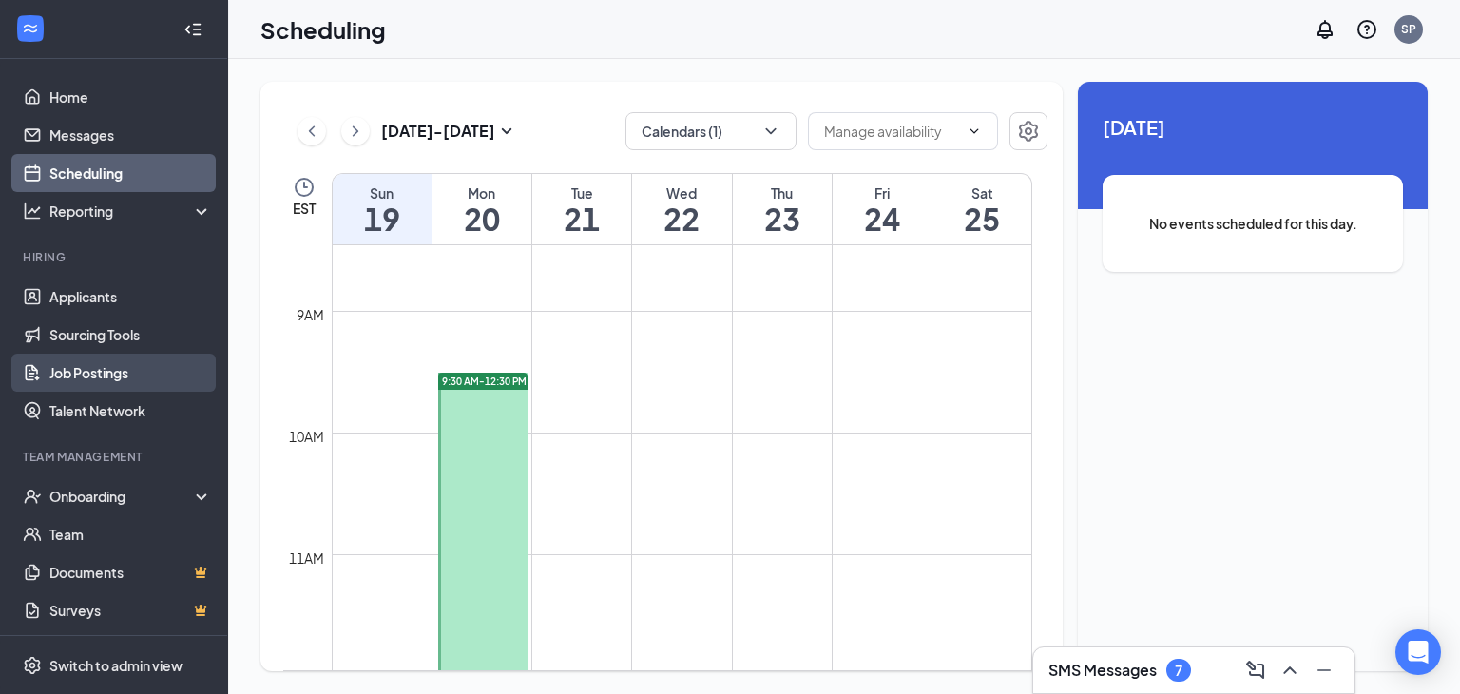
click at [91, 374] on link "Job Postings" at bounding box center [130, 373] width 163 height 38
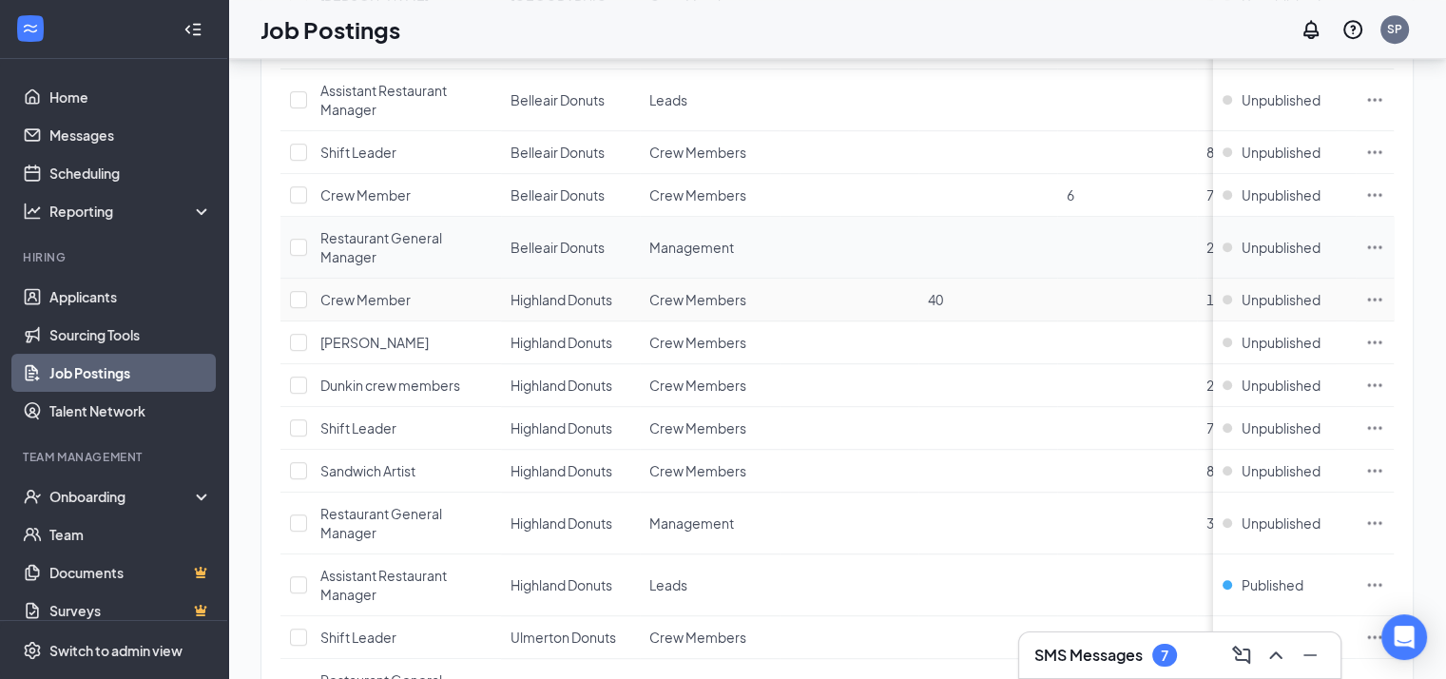
scroll to position [826, 0]
